Goal: Task Accomplishment & Management: Manage account settings

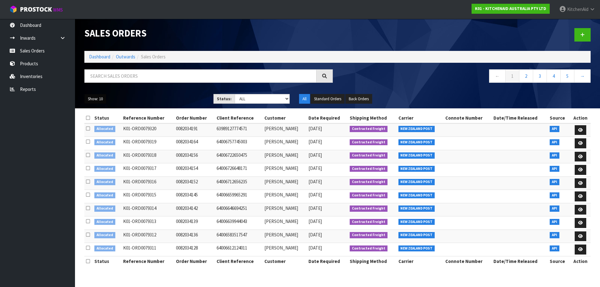
click at [98, 99] on button "Show: 10" at bounding box center [95, 99] width 22 height 10
click at [101, 125] on link "25" at bounding box center [109, 127] width 49 height 8
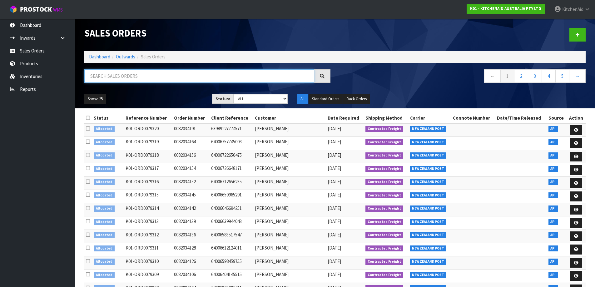
click at [232, 72] on input "text" at bounding box center [199, 75] width 230 height 13
paste input "82030601"
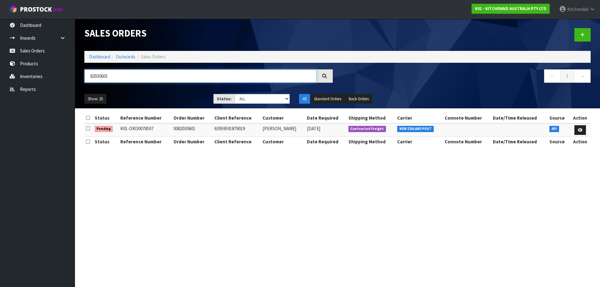
drag, startPoint x: 139, startPoint y: 79, endPoint x: 84, endPoint y: 76, distance: 55.1
click at [86, 76] on input "82030601" at bounding box center [200, 75] width 232 height 13
paste input "293"
type input "82030293"
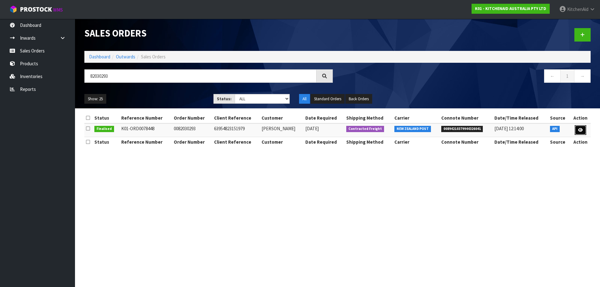
click at [583, 133] on link at bounding box center [581, 130] width 12 height 10
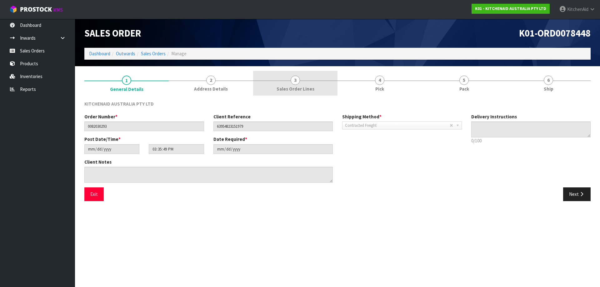
click at [310, 92] on span "Sales Order Lines" at bounding box center [296, 89] width 38 height 7
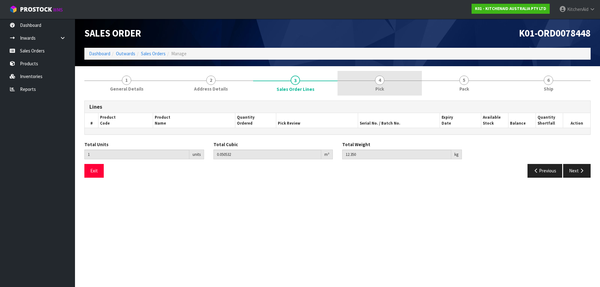
click at [371, 92] on link "4 Pick" at bounding box center [380, 83] width 84 height 25
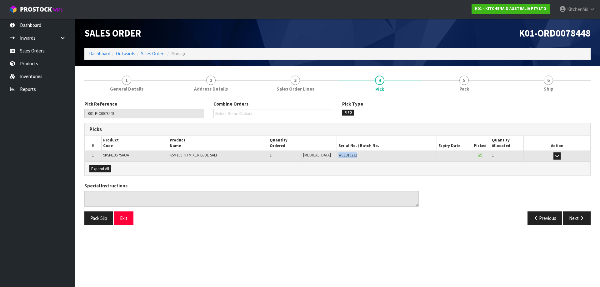
drag, startPoint x: 356, startPoint y: 159, endPoint x: 326, endPoint y: 156, distance: 29.8
click at [326, 156] on tr "1 5KSM195PSAOA KSM195 TH MIXER BLUE SALT 1 [MEDICAL_DATA] 1 CTN WE1316232 38-24…" at bounding box center [338, 156] width 506 height 11
copy tr "1 CTN WE1316232"
drag, startPoint x: 363, startPoint y: 153, endPoint x: 359, endPoint y: 153, distance: 4.4
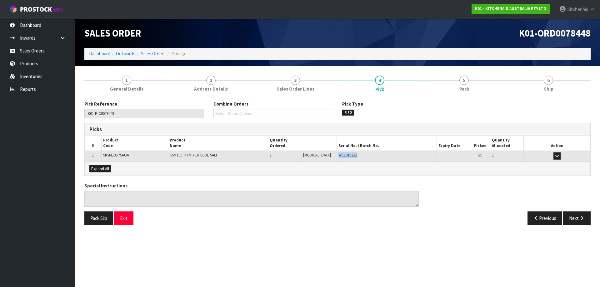
click at [363, 153] on div "WE1316232" at bounding box center [386, 156] width 97 height 6
copy tr "1 CTN WE1316232"
click at [41, 53] on link "Sales Orders" at bounding box center [37, 50] width 75 height 13
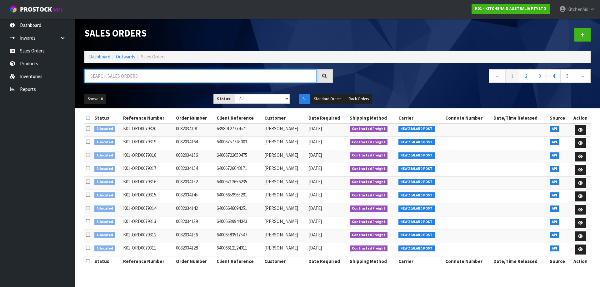
click at [136, 76] on input "text" at bounding box center [200, 75] width 232 height 13
paste input "82030318"
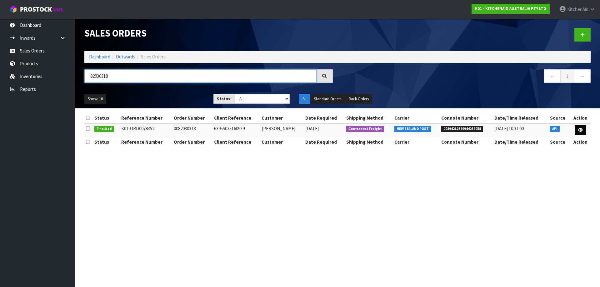
type input "82030318"
click at [579, 133] on link at bounding box center [581, 130] width 12 height 10
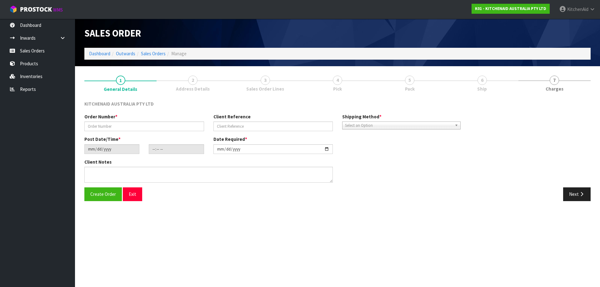
type input "0082030318"
type input "63955035160939"
type input "[DATE]"
type input "17:35:41.000"
type input "[DATE]"
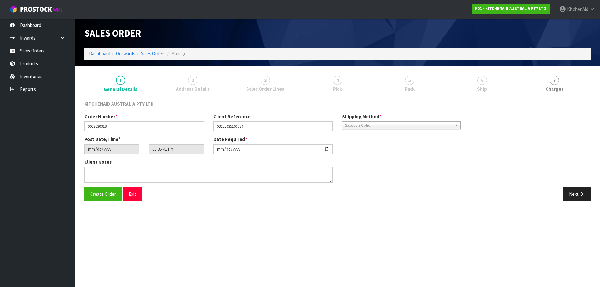
click at [344, 81] on link "4 Pick" at bounding box center [337, 83] width 72 height 25
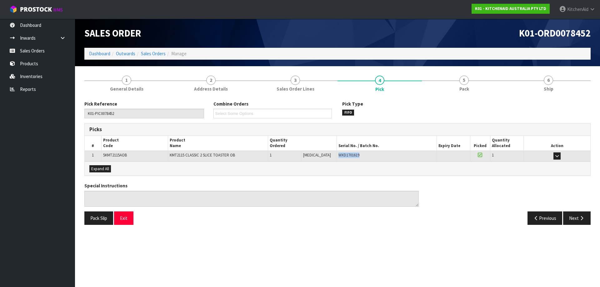
drag, startPoint x: 358, startPoint y: 153, endPoint x: 329, endPoint y: 156, distance: 28.6
click at [338, 156] on div "WXD1701619" at bounding box center [386, 156] width 97 height 6
copy span "WXD1701619"
click at [45, 54] on link "Sales Orders" at bounding box center [37, 50] width 75 height 13
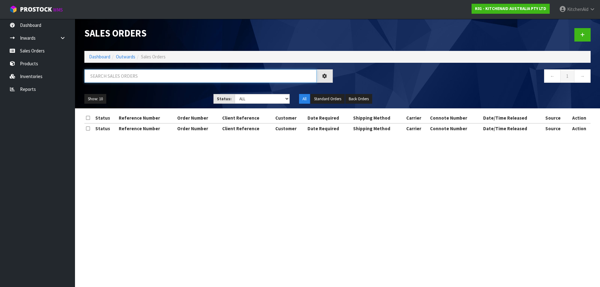
click at [198, 78] on input "text" at bounding box center [200, 75] width 232 height 13
paste input "82030323"
type input "82030323"
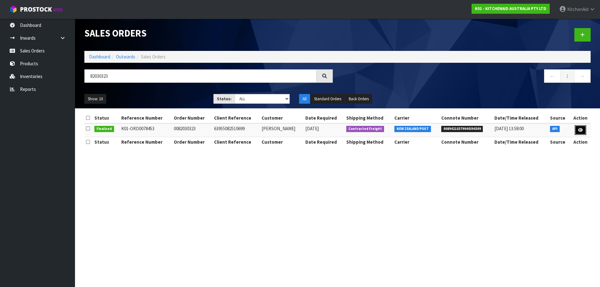
click at [584, 131] on link at bounding box center [581, 130] width 12 height 10
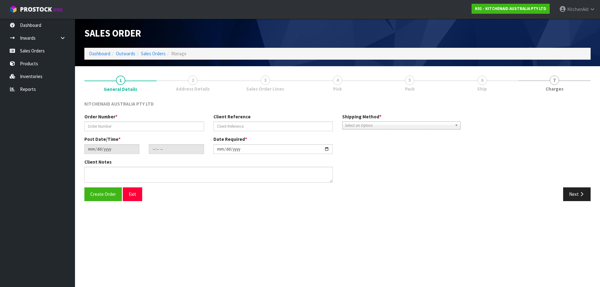
click at [350, 84] on link "4 Pick" at bounding box center [337, 83] width 72 height 25
click at [343, 81] on link "4 Pick" at bounding box center [337, 83] width 72 height 25
type input "0082030323"
type input "63955082510699"
type input "[DATE]"
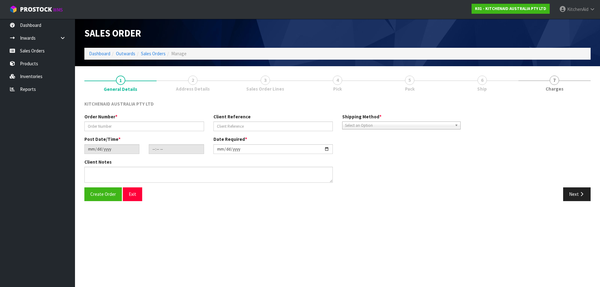
type input "17:35:42.000"
type input "[DATE]"
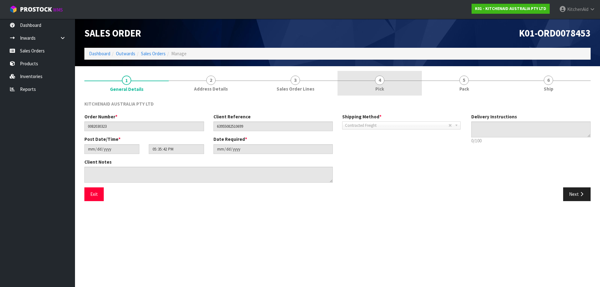
click at [379, 85] on link "4 Pick" at bounding box center [380, 83] width 84 height 25
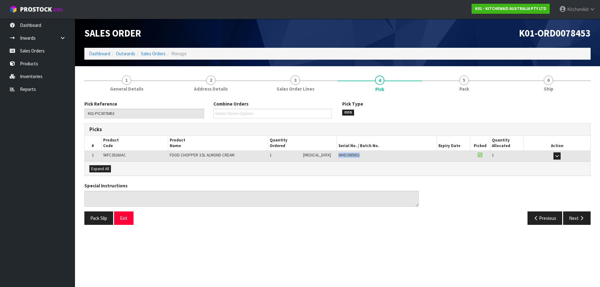
drag, startPoint x: 358, startPoint y: 154, endPoint x: 328, endPoint y: 153, distance: 30.3
click at [337, 153] on td "WHD3365651" at bounding box center [387, 156] width 100 height 11
copy span "WHD3365651"
click at [35, 54] on link "Sales Orders" at bounding box center [37, 50] width 75 height 13
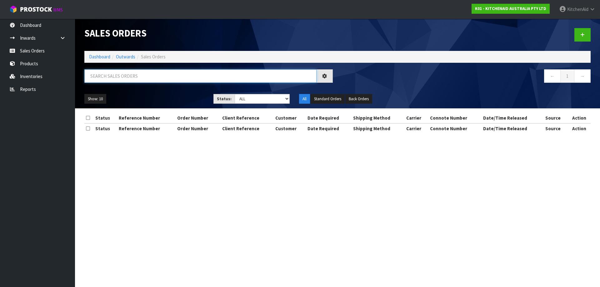
click at [194, 74] on input "text" at bounding box center [200, 75] width 232 height 13
paste input "82030331"
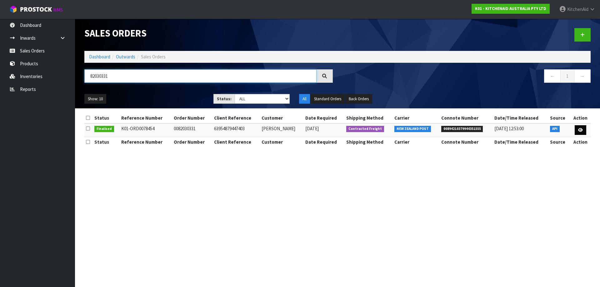
type input "82030331"
click at [578, 129] on icon at bounding box center [580, 130] width 5 height 4
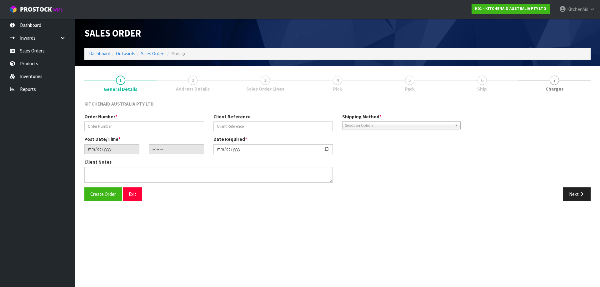
type input "0082030331"
type input "63954879447403"
type input "[DATE]"
type input "17:35:43.000"
type input "[DATE]"
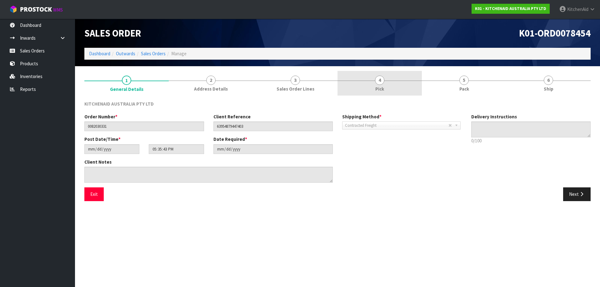
click at [374, 88] on link "4 Pick" at bounding box center [380, 83] width 84 height 25
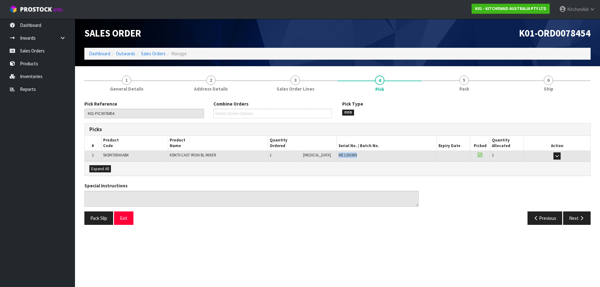
drag, startPoint x: 358, startPoint y: 155, endPoint x: 329, endPoint y: 157, distance: 28.8
click at [337, 157] on td "WE1250369" at bounding box center [387, 156] width 100 height 11
copy span "WE1250369"
click at [30, 56] on link "Sales Orders" at bounding box center [37, 50] width 75 height 13
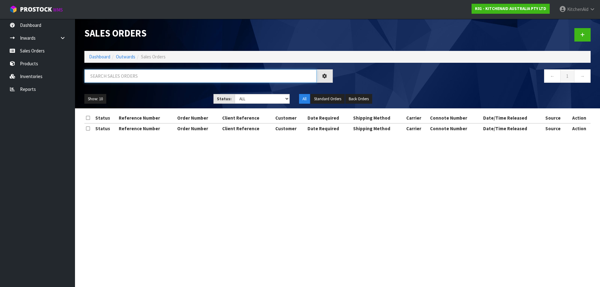
click at [143, 73] on input "text" at bounding box center [200, 75] width 232 height 13
paste input "82030349"
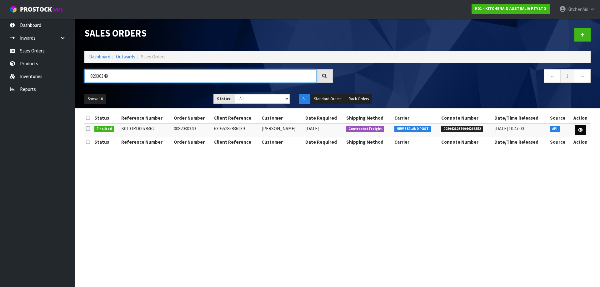
type input "82030349"
click at [578, 131] on icon at bounding box center [580, 130] width 5 height 4
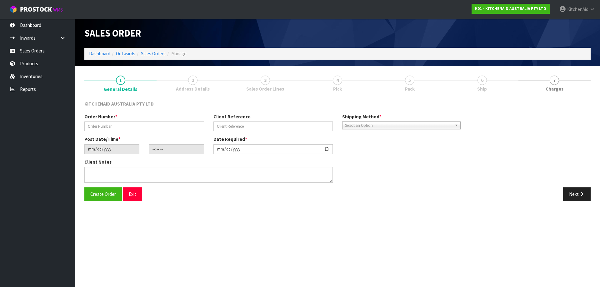
click at [343, 84] on link "4 Pick" at bounding box center [337, 83] width 72 height 25
type input "0082030349"
type input "63955285836139"
type input "[DATE]"
type input "21:35:24.000"
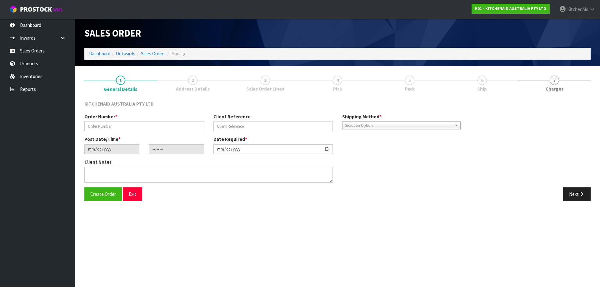
type input "[DATE]"
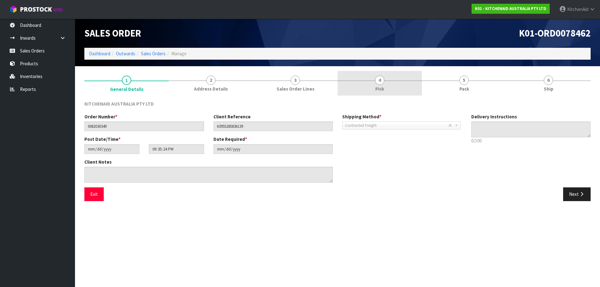
click at [374, 86] on link "4 Pick" at bounding box center [380, 83] width 84 height 25
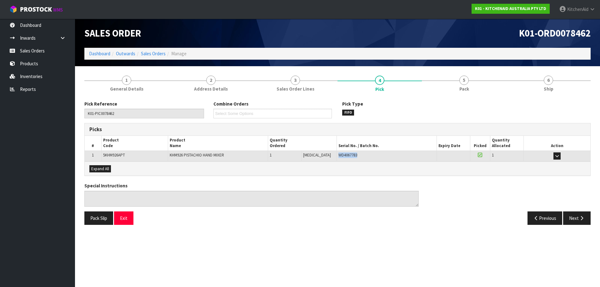
drag, startPoint x: 358, startPoint y: 155, endPoint x: 326, endPoint y: 158, distance: 32.4
click at [326, 158] on tr "1 5KHM926APT KHM926 PISTACHIO HAND MIXER 1 [MEDICAL_DATA] 1 [MEDICAL_DATA] WD40…" at bounding box center [338, 156] width 506 height 11
copy tr "1 [MEDICAL_DATA] WD4067783"
click at [352, 153] on div "WD4067783" at bounding box center [386, 156] width 97 height 6
drag, startPoint x: 348, startPoint y: 156, endPoint x: 330, endPoint y: 158, distance: 18.8
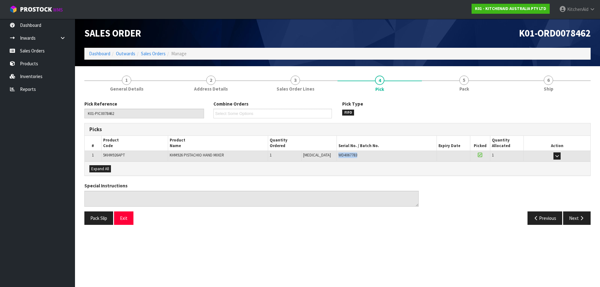
click at [338, 158] on div "WD4067783" at bounding box center [386, 156] width 97 height 6
copy span "WD4067783"
click at [155, 52] on link "Sales Orders" at bounding box center [153, 54] width 25 height 6
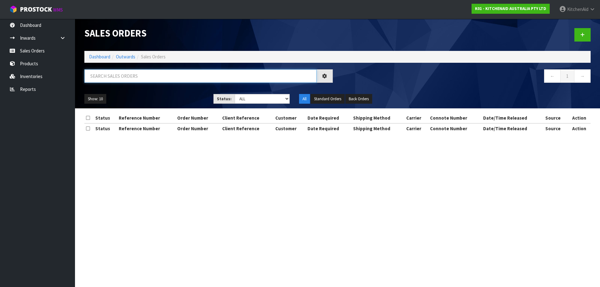
click at [146, 77] on input "text" at bounding box center [200, 75] width 232 height 13
paste input "82030351"
type input "82030351"
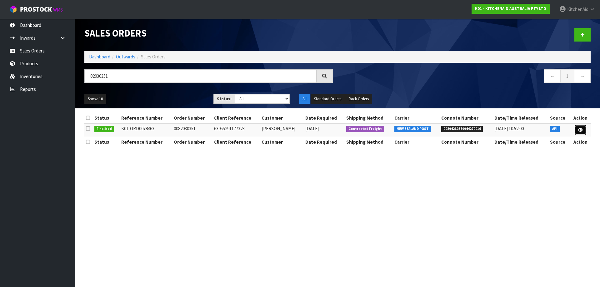
click at [582, 133] on link at bounding box center [581, 130] width 12 height 10
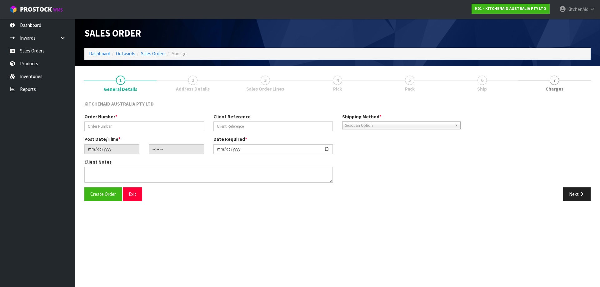
type input "0082030351"
type input "63955291177323"
type input "[DATE]"
type input "21:35:25.000"
type input "[DATE]"
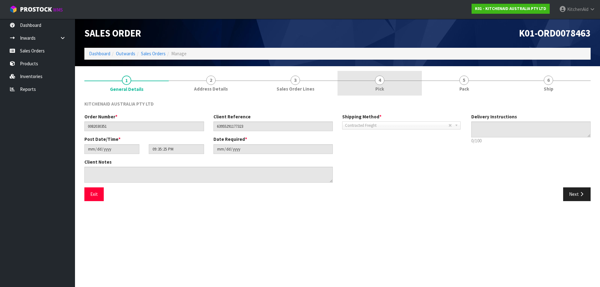
click at [375, 89] on link "4 Pick" at bounding box center [380, 83] width 84 height 25
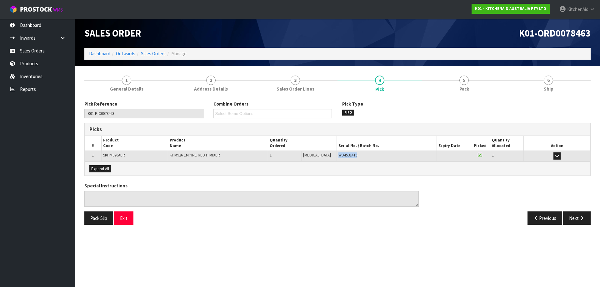
drag, startPoint x: 358, startPoint y: 156, endPoint x: 331, endPoint y: 156, distance: 26.6
click at [338, 157] on div "WD4531415" at bounding box center [386, 156] width 97 height 6
copy span "WD4531415"
click at [160, 54] on link "Sales Orders" at bounding box center [153, 54] width 25 height 6
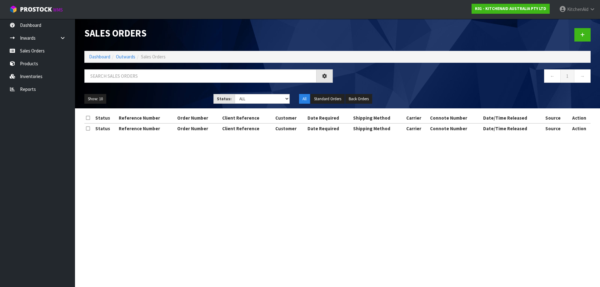
click at [248, 83] on div at bounding box center [209, 78] width 258 height 18
click at [246, 78] on input "text" at bounding box center [200, 75] width 232 height 13
paste input "82030364"
type input "82030364"
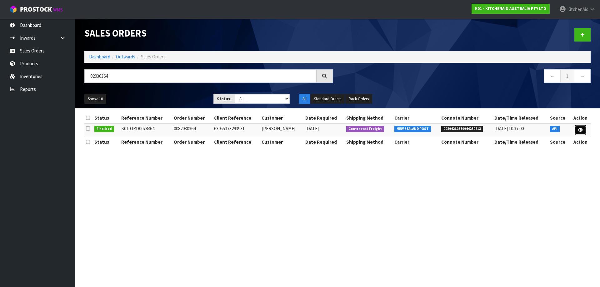
click at [584, 130] on link at bounding box center [581, 130] width 12 height 10
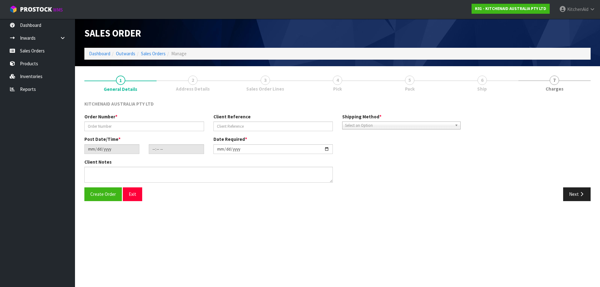
type input "0082030364"
type input "63955373293931"
type input "[DATE]"
type input "21:35:27.000"
type input "[DATE]"
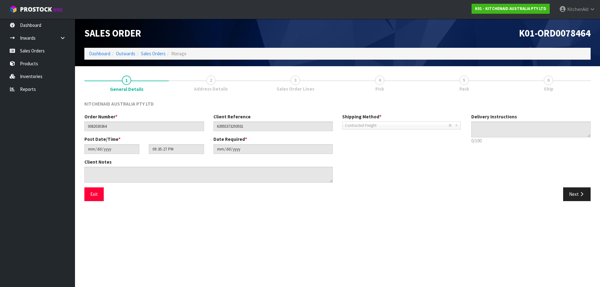
click at [412, 86] on link "4 Pick" at bounding box center [380, 83] width 84 height 25
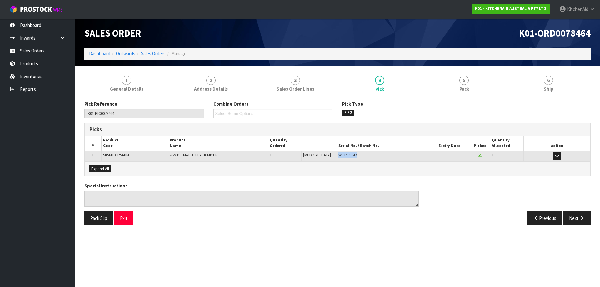
drag, startPoint x: 361, startPoint y: 158, endPoint x: 330, endPoint y: 154, distance: 31.1
click at [338, 154] on div "WE1459147" at bounding box center [386, 156] width 97 height 6
copy span "WE1459147"
